Goal: Transaction & Acquisition: Download file/media

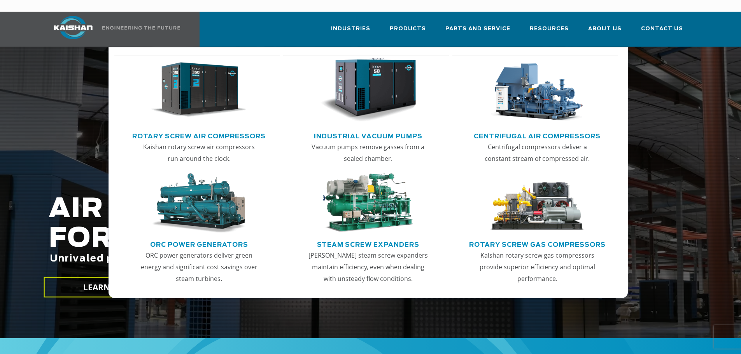
click at [197, 130] on link "Rotary Screw Air Compressors" at bounding box center [198, 136] width 133 height 12
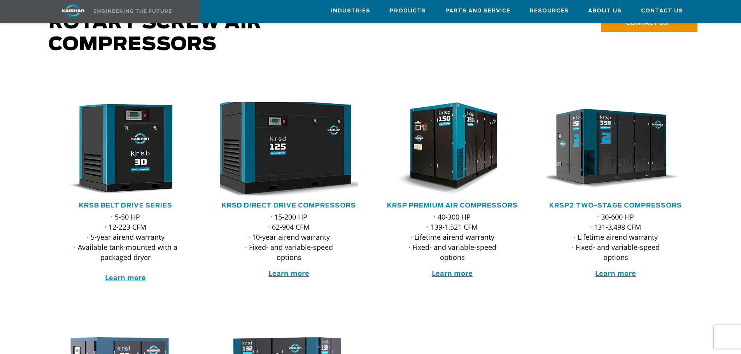
scroll to position [78, 0]
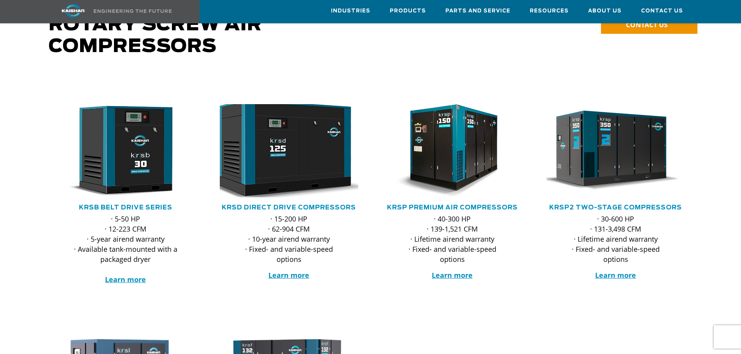
click at [259, 121] on img at bounding box center [283, 151] width 153 height 103
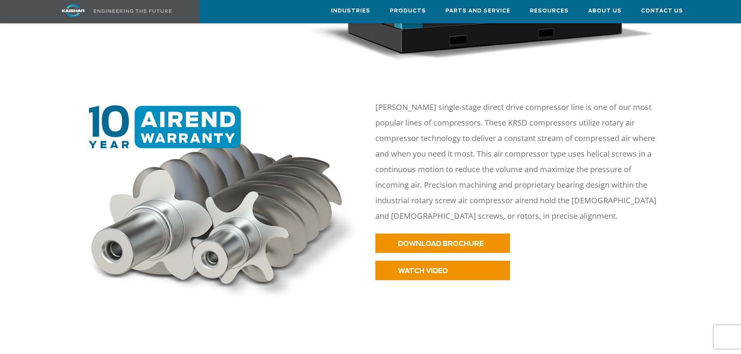
scroll to position [350, 0]
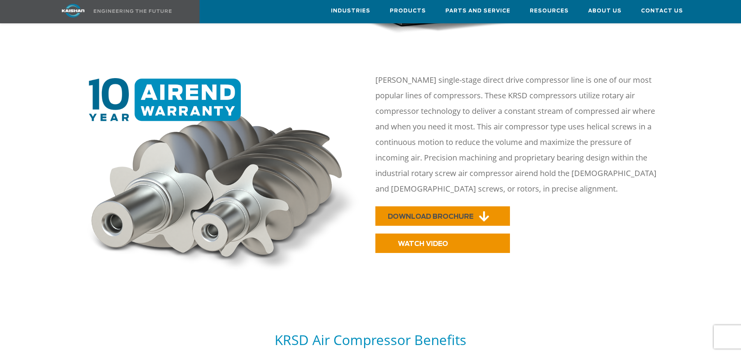
click at [430, 214] on span "DOWNLOAD BROCHURE" at bounding box center [431, 217] width 86 height 7
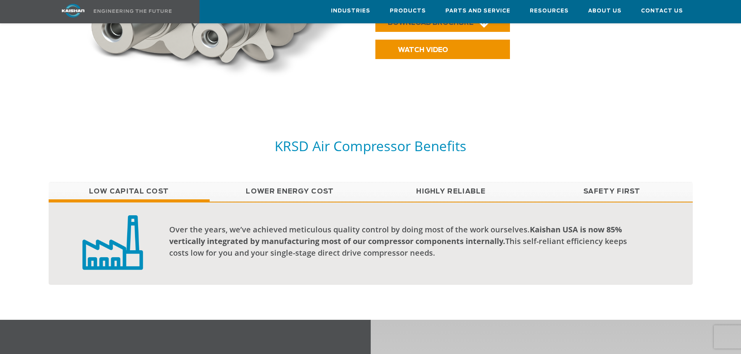
scroll to position [545, 0]
